Goal: Information Seeking & Learning: Learn about a topic

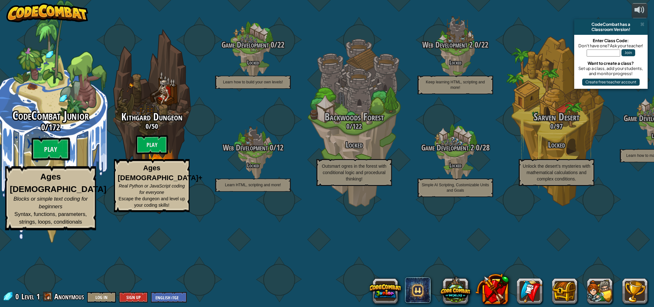
click at [52, 177] on div "CodeCombat Junior 0 / 172 Play Ages [DEMOGRAPHIC_DATA] Blocks or simple text co…" at bounding box center [50, 169] width 121 height 121
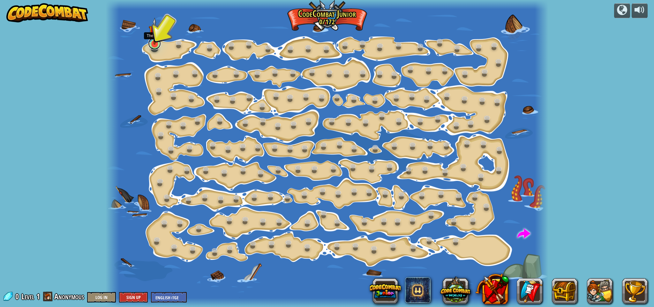
click at [151, 46] on link at bounding box center [154, 43] width 13 height 13
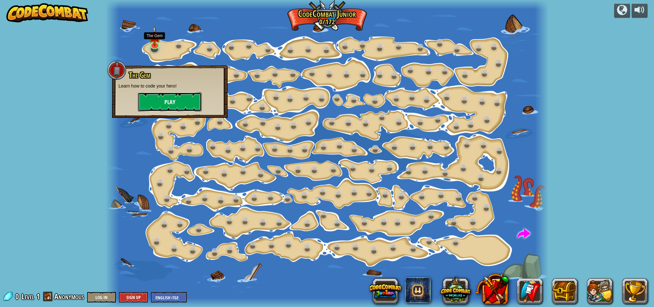
click at [181, 106] on button "Play" at bounding box center [170, 101] width 64 height 19
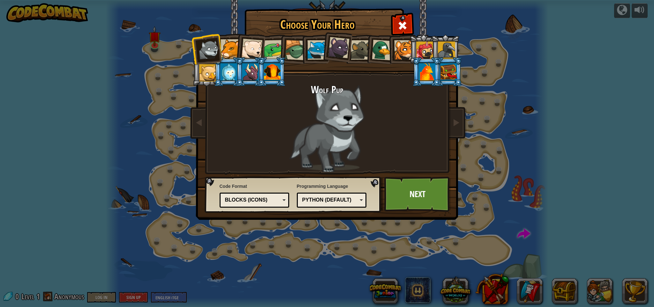
click at [359, 195] on div "Python (Default)" at bounding box center [332, 200] width 62 height 10
click at [421, 192] on link "Next" at bounding box center [417, 194] width 67 height 35
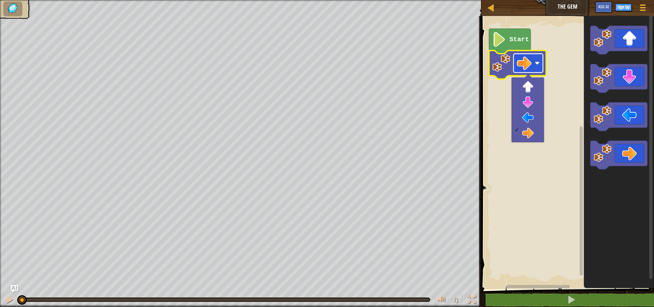
click at [527, 59] on image "Blockly Workspace" at bounding box center [524, 63] width 15 height 15
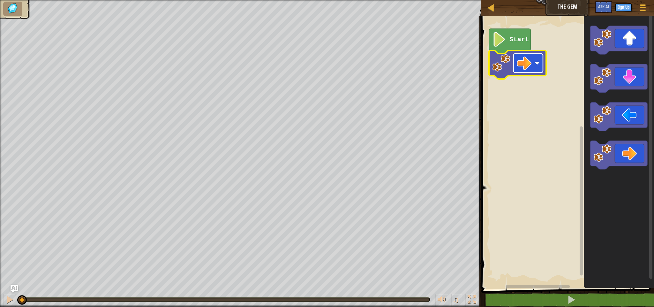
click at [525, 63] on image "Blockly Workspace" at bounding box center [524, 63] width 15 height 15
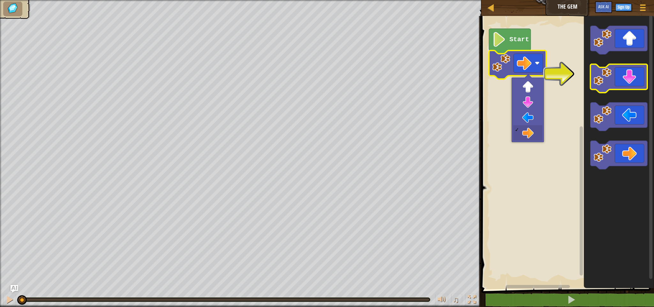
click at [633, 86] on icon "Blockly Workspace" at bounding box center [618, 78] width 57 height 29
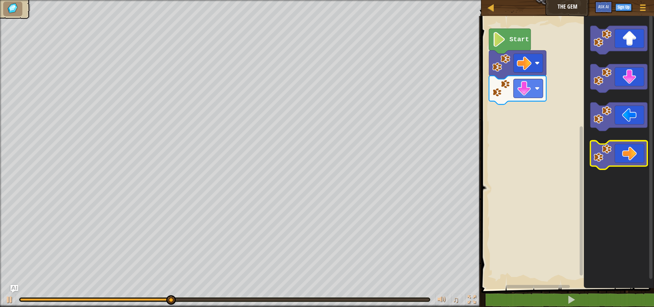
click at [634, 154] on icon "Blockly Workspace" at bounding box center [618, 155] width 57 height 29
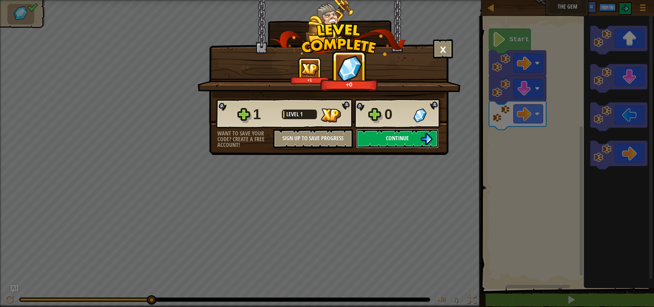
click at [420, 145] on img at bounding box center [426, 139] width 12 height 12
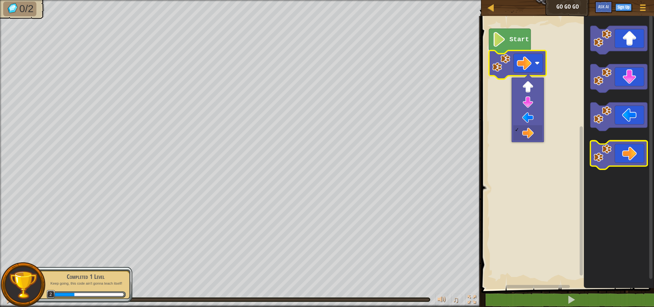
click at [637, 151] on icon "Blockly Workspace" at bounding box center [618, 155] width 57 height 29
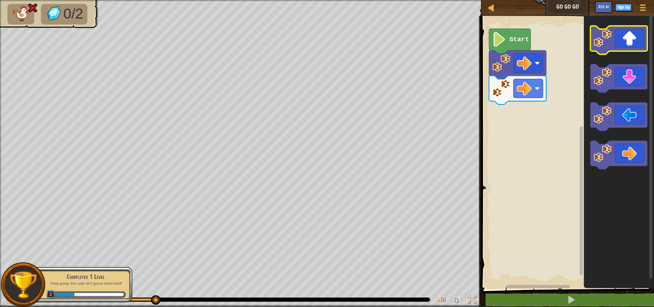
click at [620, 51] on icon "Blockly Workspace" at bounding box center [618, 40] width 57 height 29
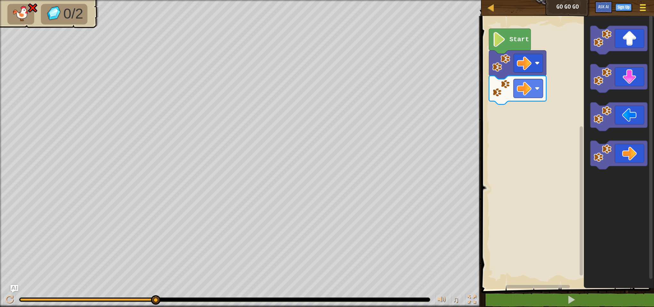
click at [640, 6] on div at bounding box center [643, 7] width 9 height 9
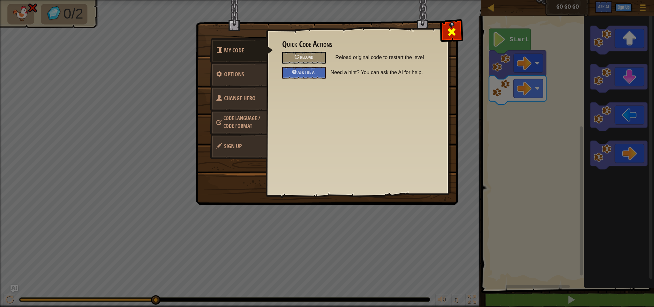
click at [450, 30] on span at bounding box center [452, 32] width 10 height 10
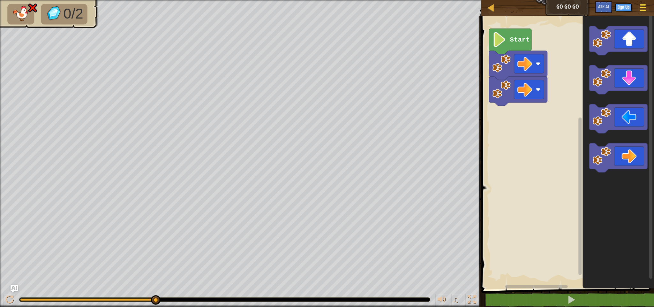
click at [645, 3] on div at bounding box center [643, 7] width 9 height 9
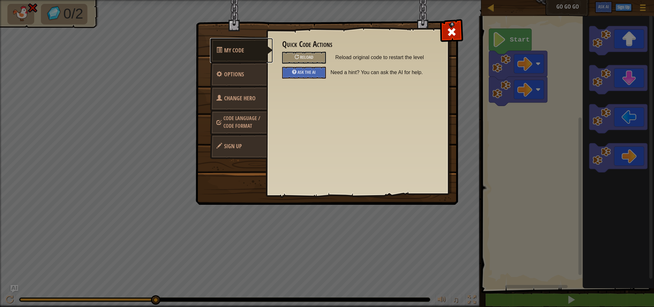
click at [240, 53] on span "My Code" at bounding box center [234, 50] width 20 height 8
drag, startPoint x: 240, startPoint y: 53, endPoint x: 232, endPoint y: 125, distance: 73.2
click at [232, 125] on ul "My Code Options Change Hero Code Language / Code Format Sign Up" at bounding box center [238, 99] width 57 height 118
click at [232, 125] on span "Code Language / Code Format" at bounding box center [241, 122] width 37 height 15
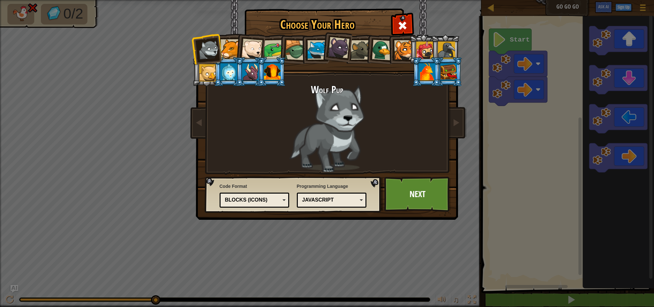
drag, startPoint x: 225, startPoint y: 197, endPoint x: 303, endPoint y: 80, distance: 140.6
click at [303, 10] on div "Choose Your Hero 1 Wolf Pup Cougar Polar Bear Cub Frog Turtle Blue Fox Panther …" at bounding box center [327, 10] width 262 height 1
click at [417, 197] on link "Next" at bounding box center [417, 194] width 67 height 35
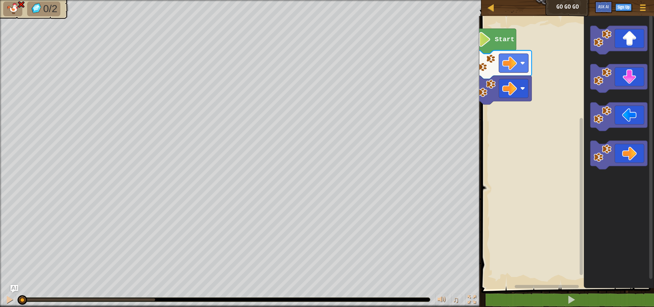
click at [507, 294] on div "1 2 3 go ( 'right' ) ; go ( 'right' ) ; ההההההההההההההההההההההההההההההההההההההה…" at bounding box center [567, 176] width 175 height 315
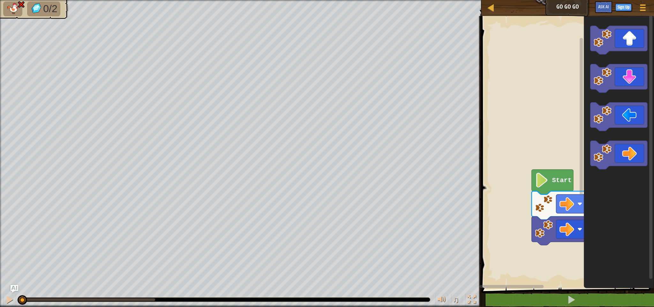
click at [580, 129] on rect "Blockly Workspace" at bounding box center [581, 116] width 3 height 157
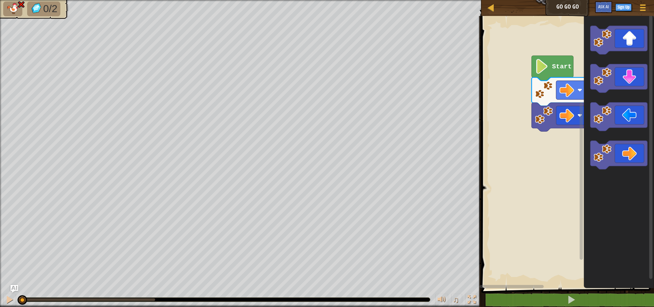
click at [592, 207] on div "Start" at bounding box center [567, 151] width 175 height 276
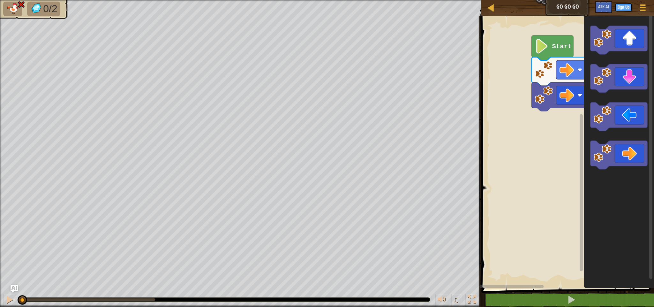
click at [570, 277] on div "Start" at bounding box center [567, 151] width 175 height 276
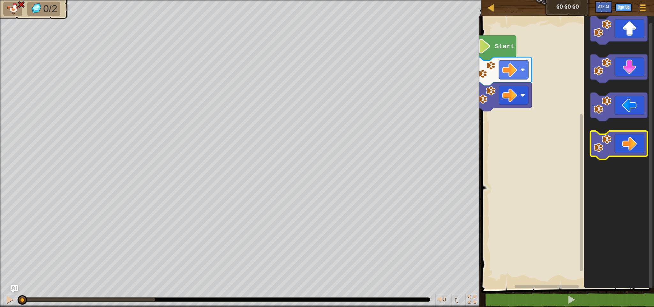
click at [638, 142] on icon "Blockly Workspace" at bounding box center [618, 145] width 57 height 29
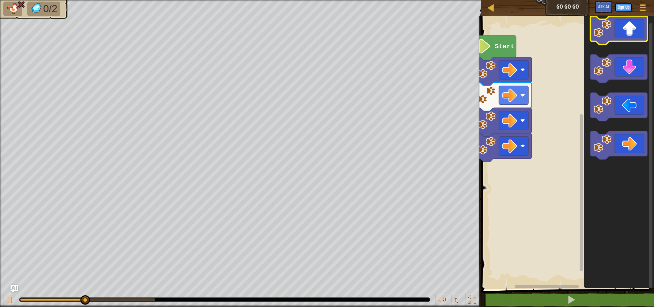
click at [631, 37] on icon "Blockly Workspace" at bounding box center [618, 30] width 57 height 29
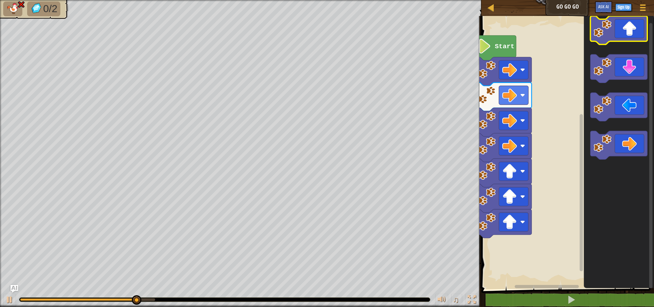
click at [631, 37] on icon "Blockly Workspace" at bounding box center [618, 30] width 57 height 29
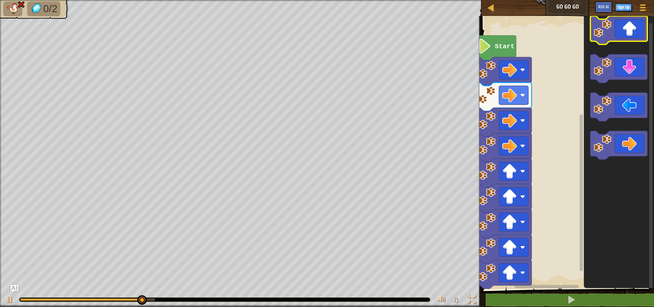
click at [631, 37] on icon "Blockly Workspace" at bounding box center [618, 30] width 57 height 29
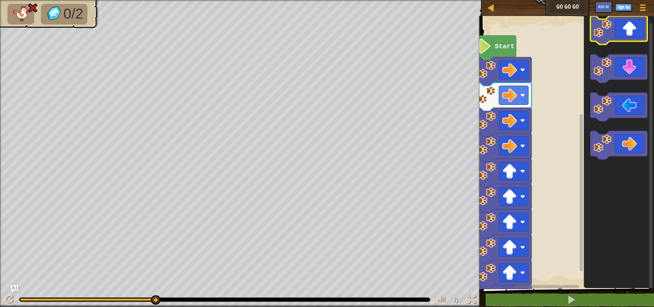
click at [631, 37] on icon "Blockly Workspace" at bounding box center [618, 30] width 57 height 29
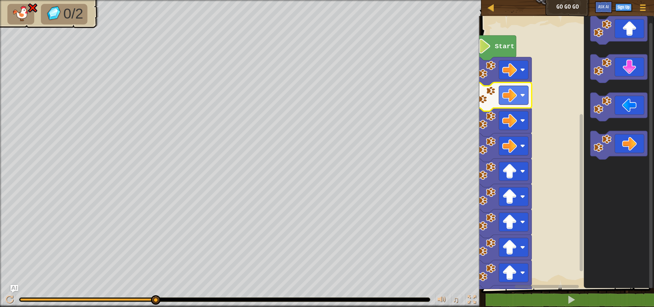
click at [563, 67] on rect "Blockly Workspace" at bounding box center [567, 151] width 175 height 276
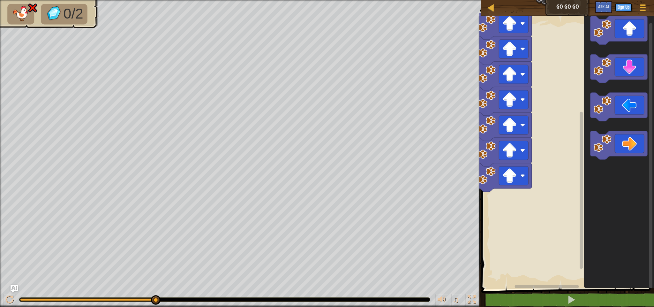
click at [560, 128] on div "Start" at bounding box center [567, 151] width 175 height 276
click at [474, 300] on div at bounding box center [472, 299] width 8 height 8
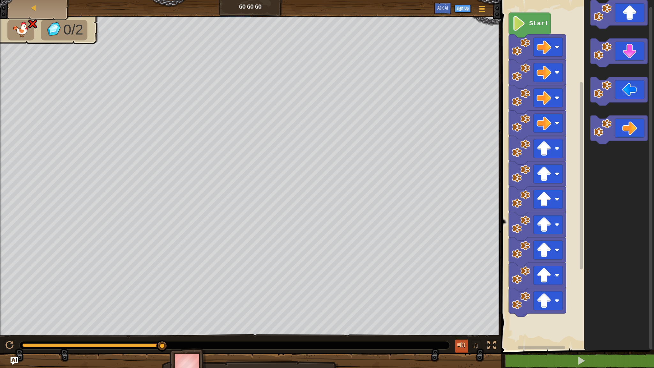
click at [459, 342] on div at bounding box center [462, 345] width 8 height 8
click at [8, 341] on div at bounding box center [9, 345] width 8 height 8
